Goal: Task Accomplishment & Management: Manage account settings

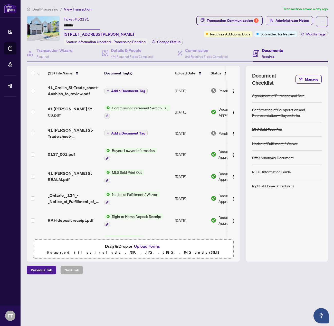
click at [51, 8] on span "Deal Processing" at bounding box center [45, 9] width 26 height 5
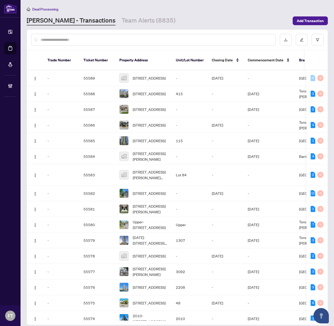
click at [174, 40] on input "text" at bounding box center [156, 40] width 231 height 6
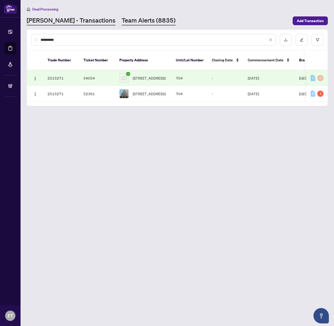
type input "**********"
click at [278, 70] on td "Sep/19/2025" at bounding box center [269, 78] width 51 height 16
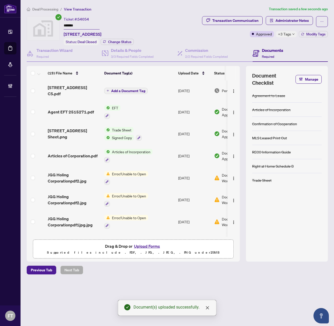
click at [71, 83] on td "704-55 Centre Ave - Coop CS.pdf" at bounding box center [74, 90] width 56 height 21
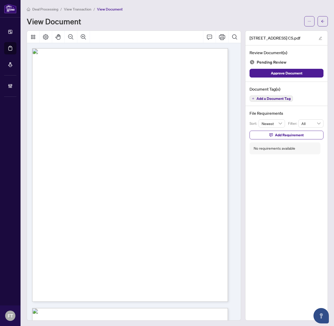
click at [284, 97] on button "Add a Document Tag" at bounding box center [271, 98] width 43 height 6
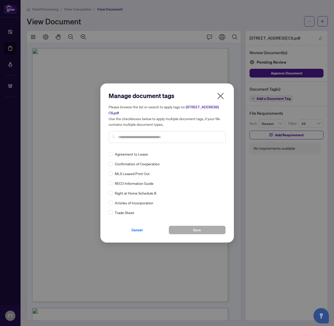
click at [138, 134] on input "text" at bounding box center [169, 137] width 103 height 6
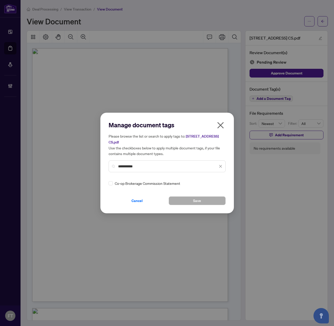
type input "**********"
click at [213, 184] on img at bounding box center [215, 183] width 5 height 5
click at [202, 205] on div "Approved" at bounding box center [200, 208] width 39 height 8
click at [200, 204] on span "Save" at bounding box center [197, 201] width 8 height 8
click at [200, 271] on div "**********" at bounding box center [167, 163] width 334 height 326
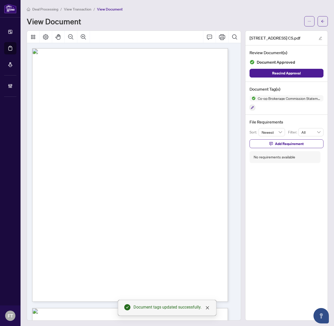
click at [165, 198] on span "1,214.75" at bounding box center [159, 198] width 12 height 4
click at [300, 207] on div "704-55 Centre Ave - Coop CS.pdf Review Document(s) Document Approved Rescind Ap…" at bounding box center [286, 176] width 83 height 290
click at [127, 84] on div "Sutton Group- Admiral Realty Inc., Brokerage Independently Owned and Operated S…" at bounding box center [154, 206] width 244 height 316
drag, startPoint x: 78, startPoint y: 240, endPoint x: 77, endPoint y: 245, distance: 5.2
click at [78, 240] on div "Sutton Group- Admiral Realty Inc., Brokerage Independently Owned and Operated S…" at bounding box center [154, 206] width 244 height 316
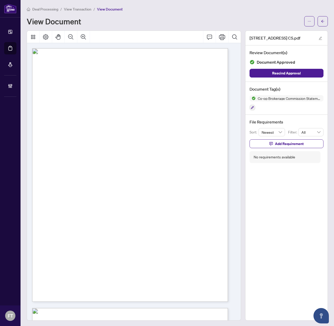
click at [41, 7] on span "Deal Processing" at bounding box center [45, 9] width 26 height 5
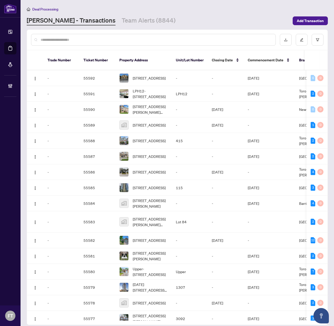
drag, startPoint x: 70, startPoint y: 40, endPoint x: 67, endPoint y: 39, distance: 2.6
click at [70, 40] on input "text" at bounding box center [156, 40] width 231 height 6
type input "**********"
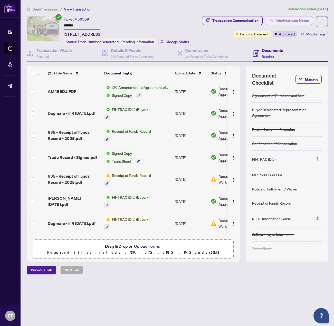
click at [302, 21] on span "Administrator Notes" at bounding box center [291, 20] width 33 height 8
